Goal: Transaction & Acquisition: Purchase product/service

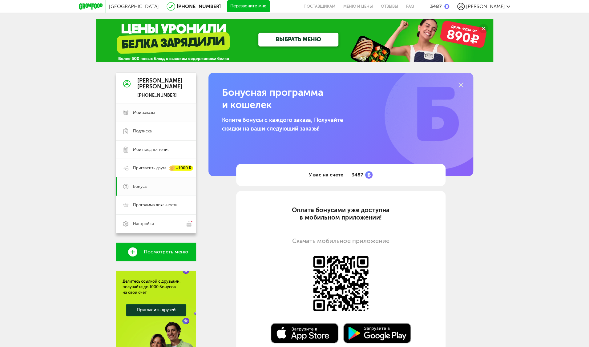
click at [162, 110] on span "Мои заказы" at bounding box center [161, 113] width 56 height 6
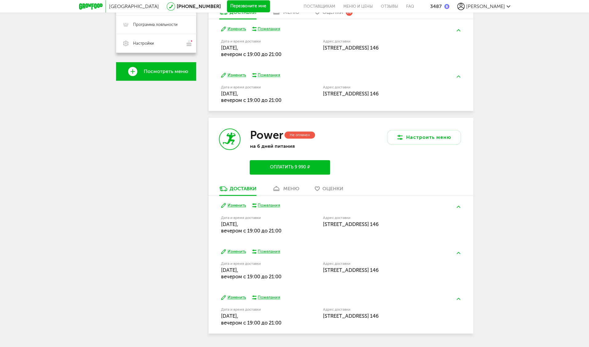
scroll to position [185, 0]
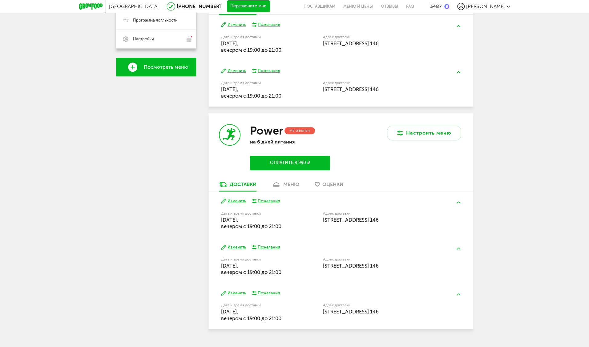
click at [291, 161] on button "Оплатить 9 990 ₽" at bounding box center [290, 163] width 80 height 14
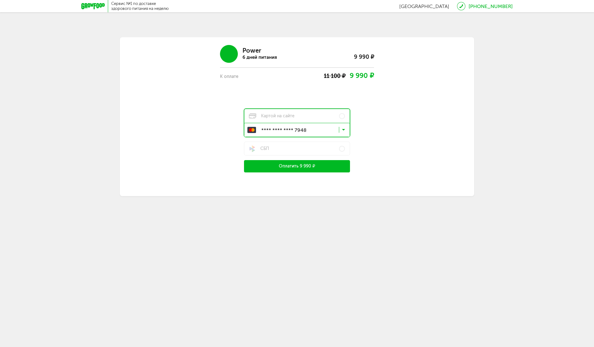
click at [281, 167] on button "Оплатить 9 990 ₽" at bounding box center [297, 166] width 106 height 12
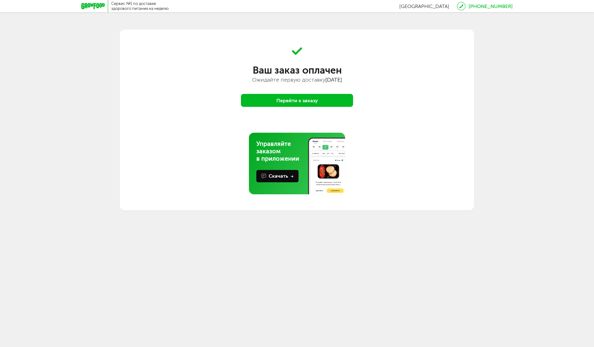
click at [282, 101] on button "Перейти к заказу" at bounding box center [297, 100] width 112 height 13
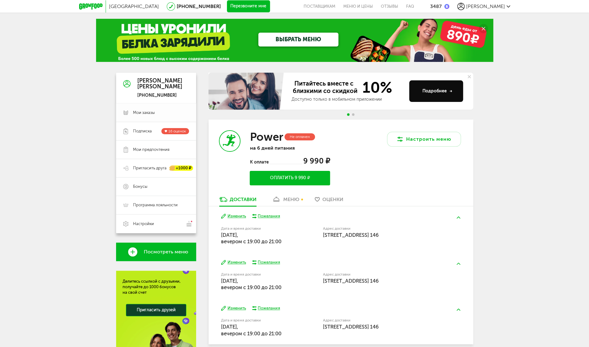
click at [148, 114] on span "Мои заказы" at bounding box center [144, 113] width 22 height 6
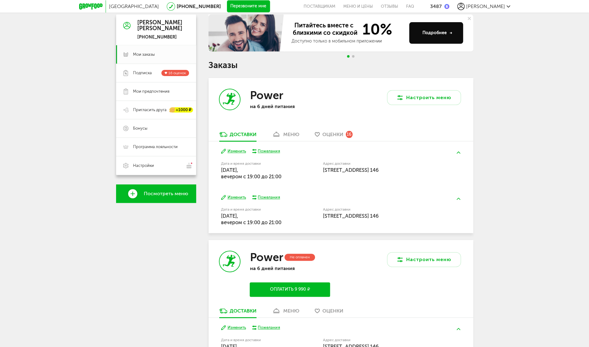
scroll to position [31, 0]
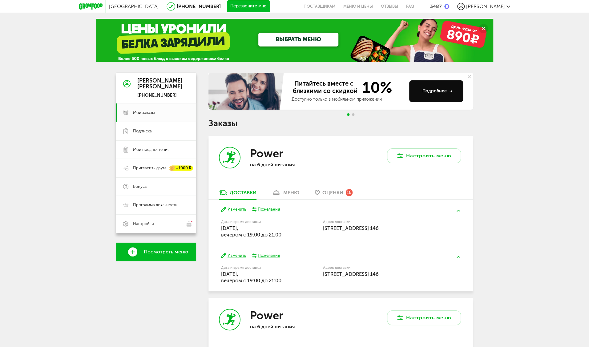
click at [442, 5] on div "3487" at bounding box center [436, 6] width 12 height 6
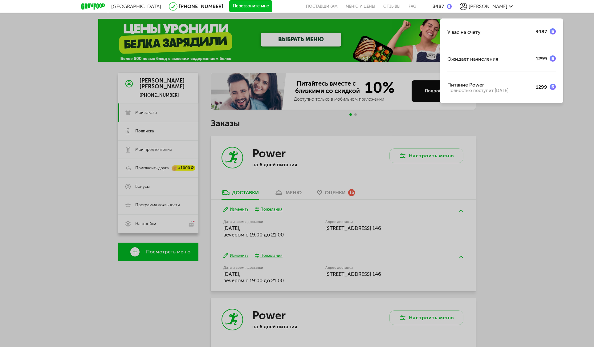
click at [534, 136] on div "У вас на счету 3487 Ожидает начисления 1299 Питание Power Полностью поступит [D…" at bounding box center [297, 173] width 594 height 347
